Goal: Task Accomplishment & Management: Manage account settings

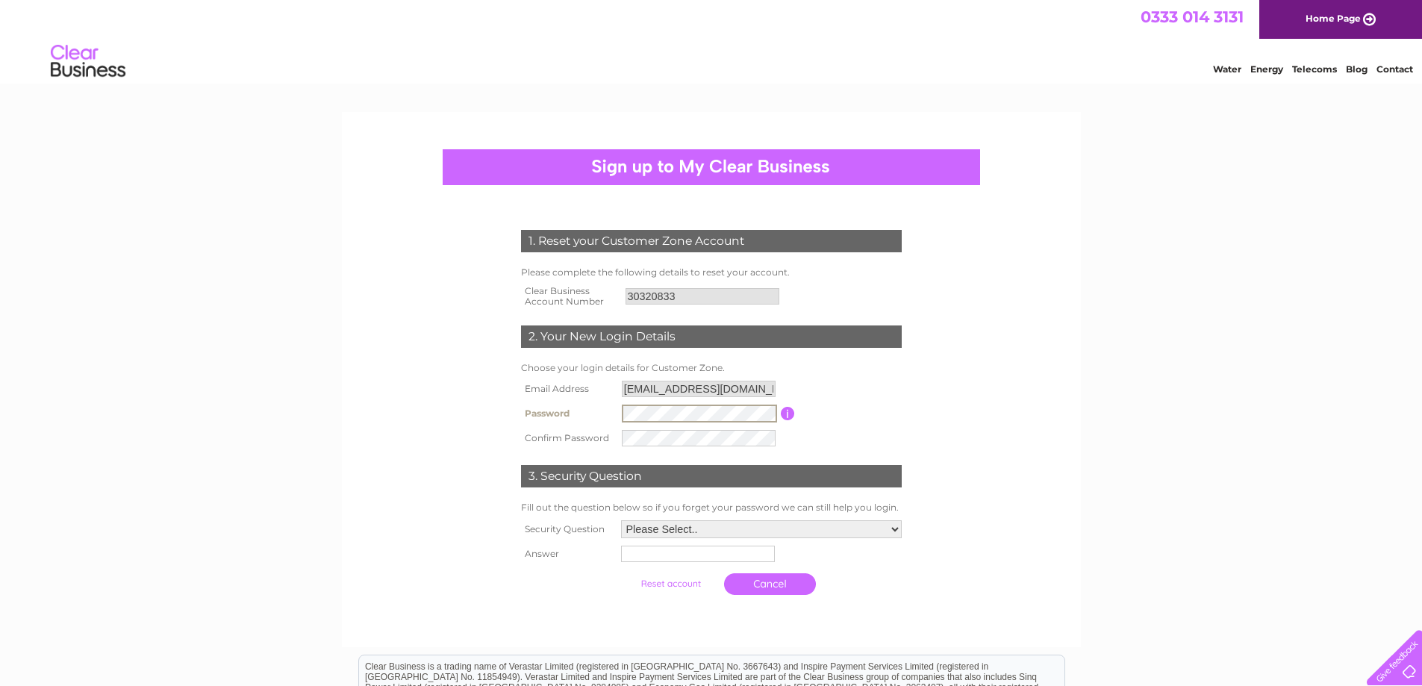
click at [583, 405] on tr "Password Password must be at least 6 characters long" at bounding box center [711, 413] width 388 height 25
click at [845, 528] on select "Please Select.. In what town or city was your first job? In what town or city d…" at bounding box center [761, 529] width 281 height 18
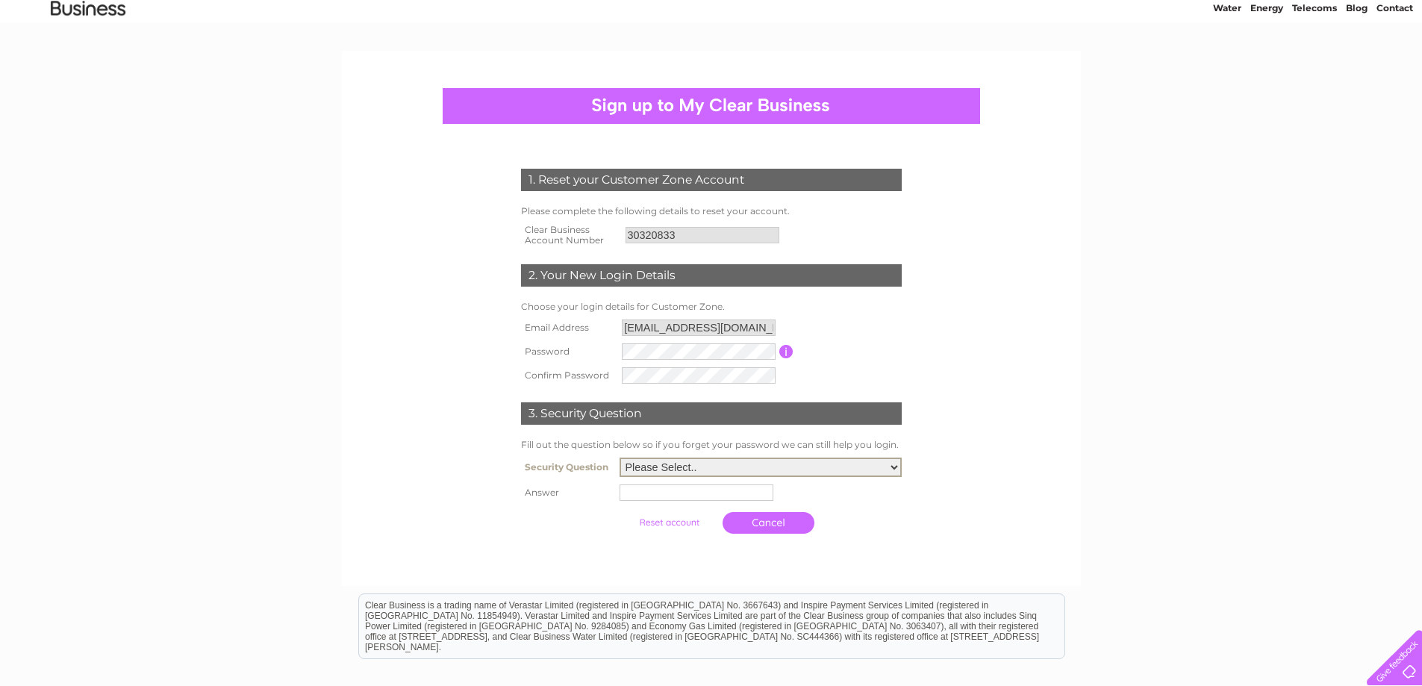
scroll to position [75, 0]
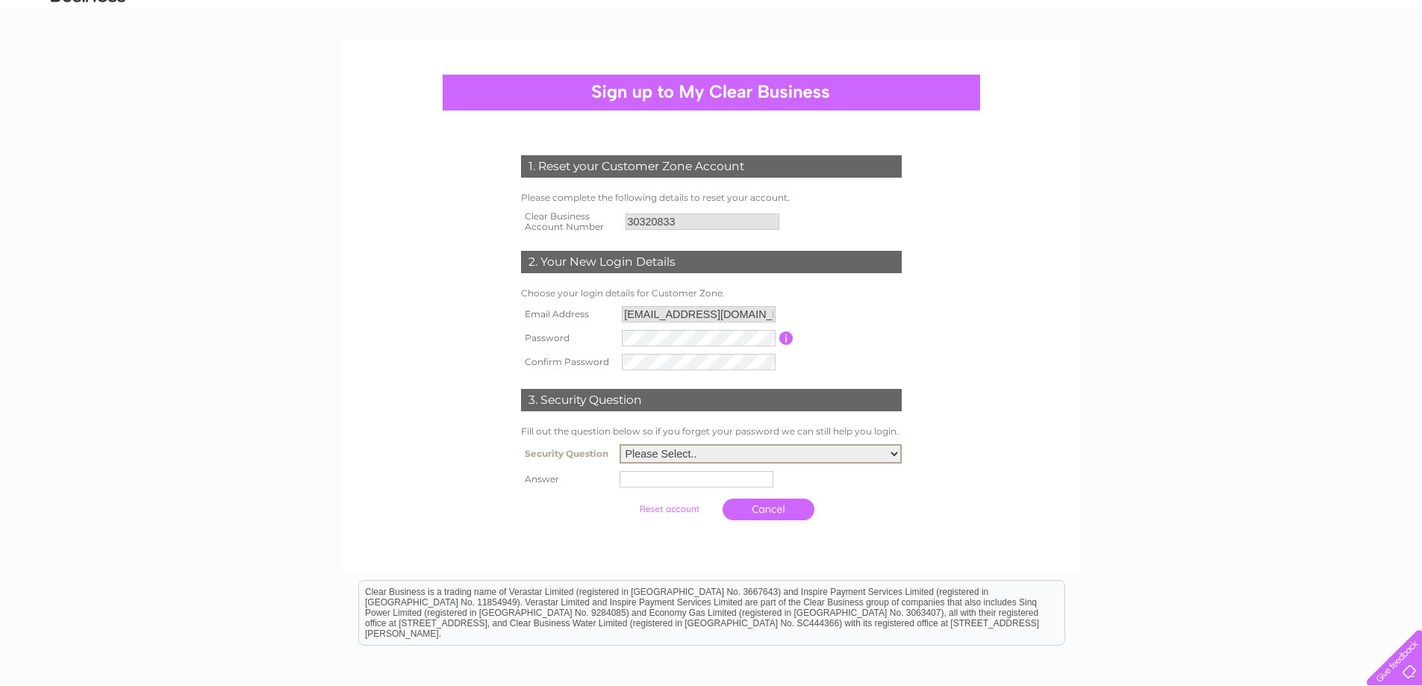
click at [873, 458] on select "Please Select.. In what town or city was your first job? In what town or city d…" at bounding box center [761, 453] width 282 height 19
select select "1"
click at [620, 445] on select "Please Select.. In what town or city was your first job? In what town or city d…" at bounding box center [761, 453] width 282 height 19
click at [755, 479] on input "text" at bounding box center [697, 479] width 154 height 16
type input "Castricum"
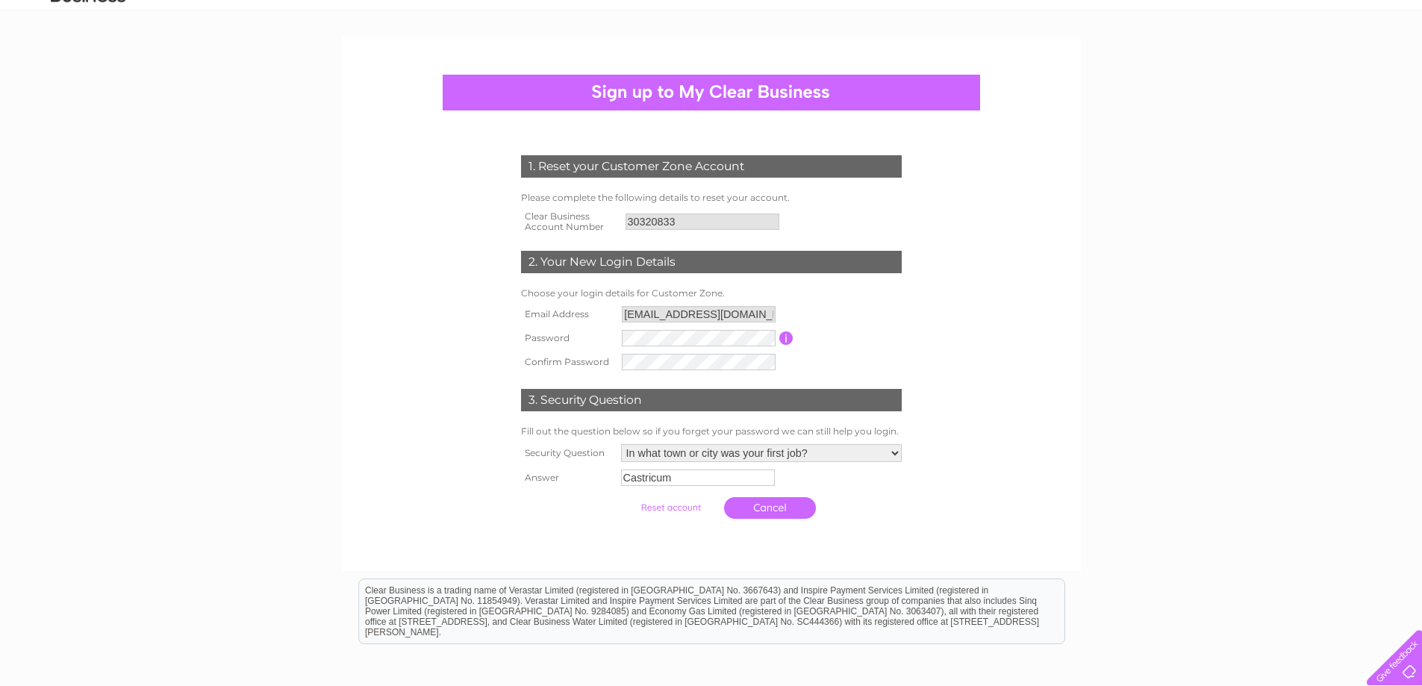
click at [682, 511] on input "submit" at bounding box center [671, 507] width 92 height 21
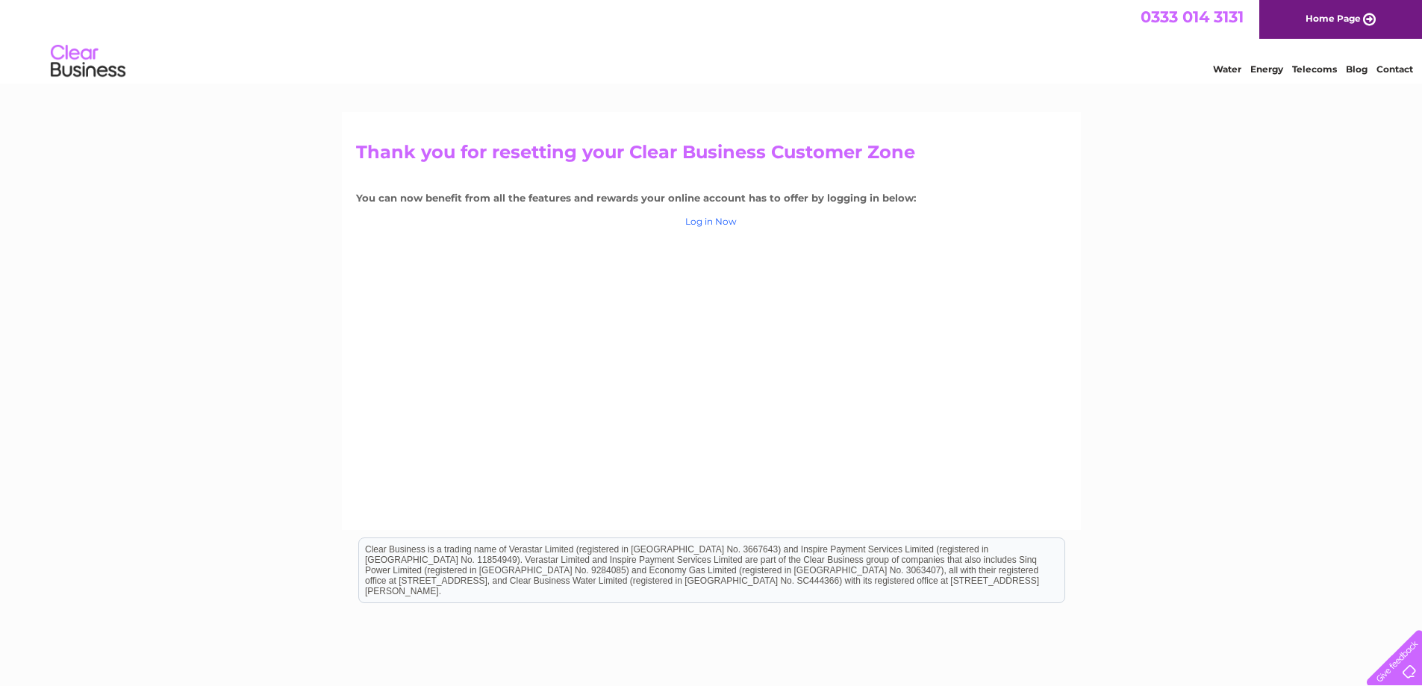
click at [714, 223] on link "Log in Now" at bounding box center [711, 221] width 52 height 11
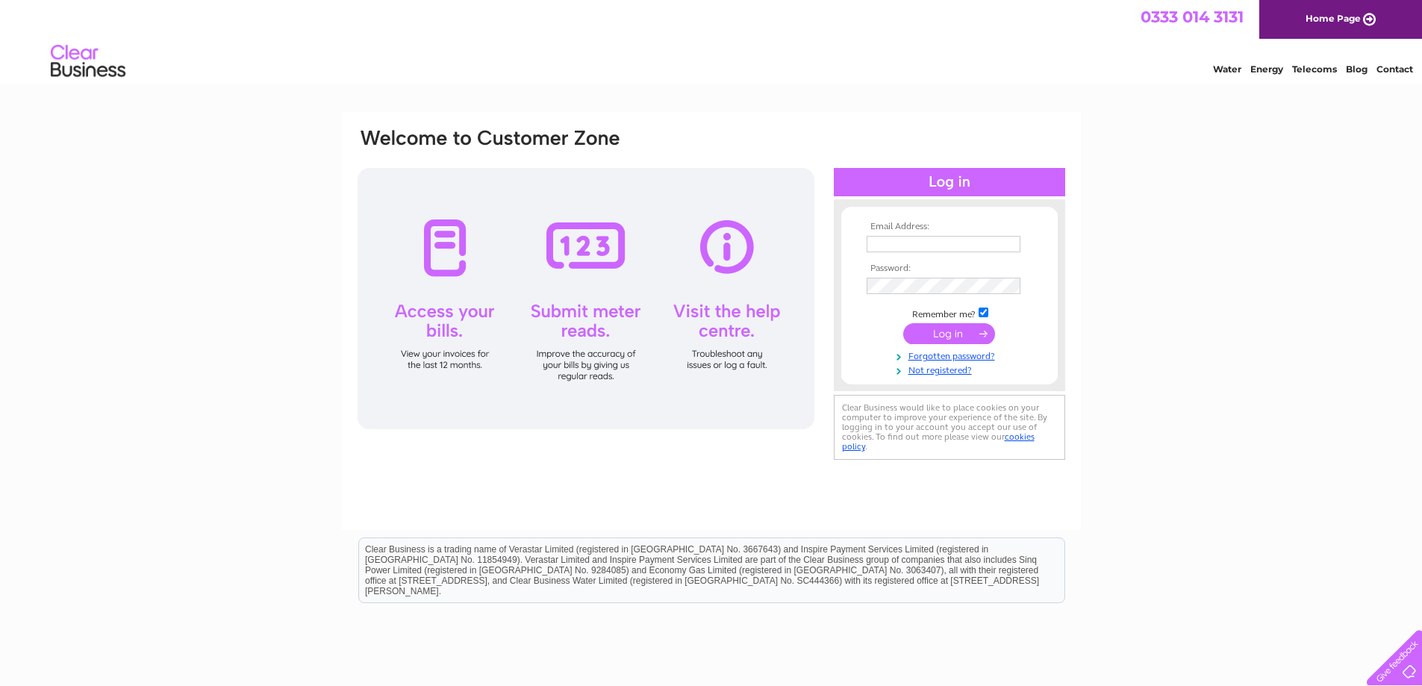
type input "[EMAIL_ADDRESS][DOMAIN_NAME]"
click at [935, 328] on input "submit" at bounding box center [949, 333] width 92 height 21
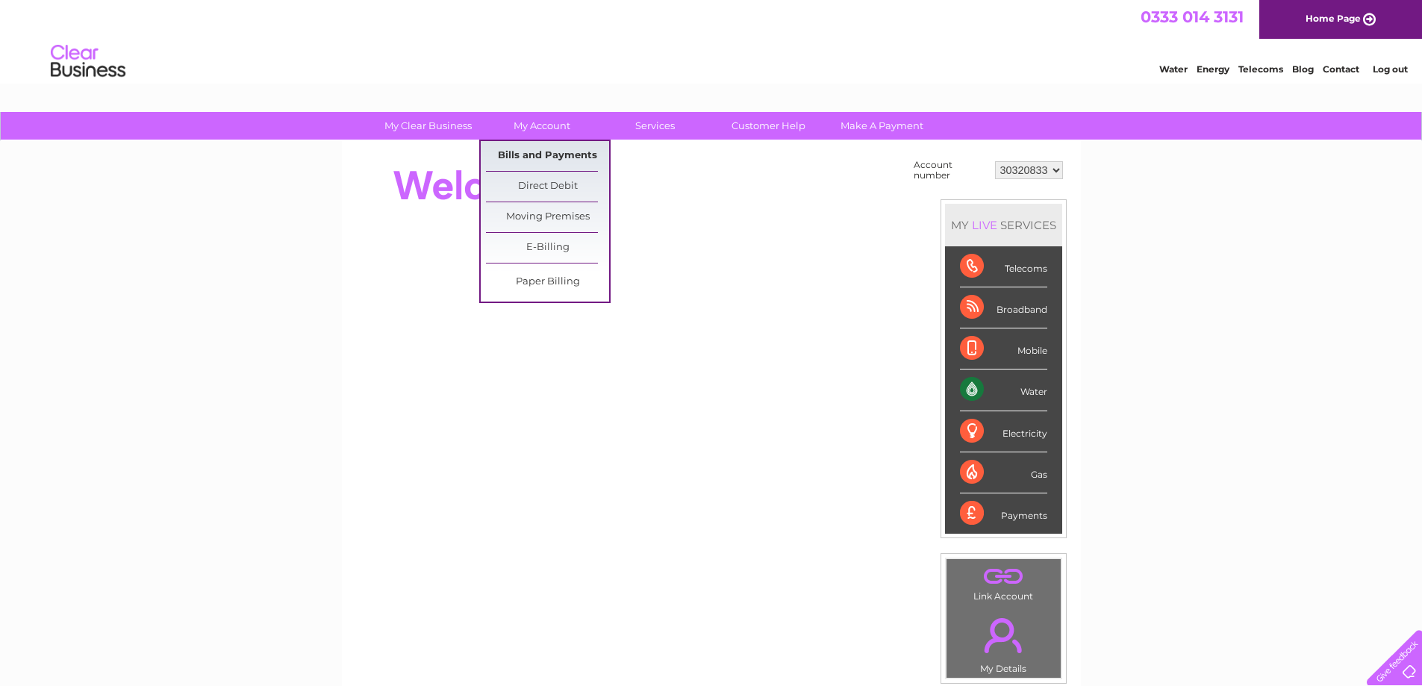
click at [563, 158] on link "Bills and Payments" at bounding box center [547, 156] width 123 height 30
